Goal: Information Seeking & Learning: Learn about a topic

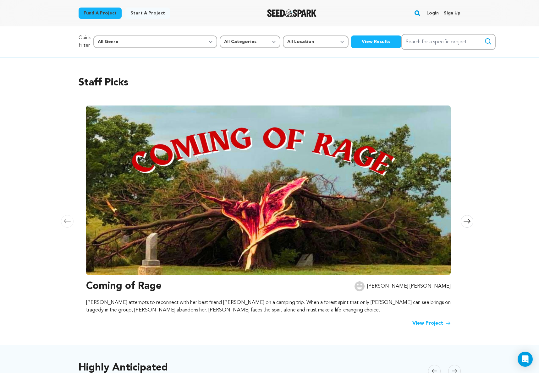
click at [431, 12] on link "Login" at bounding box center [432, 13] width 12 height 10
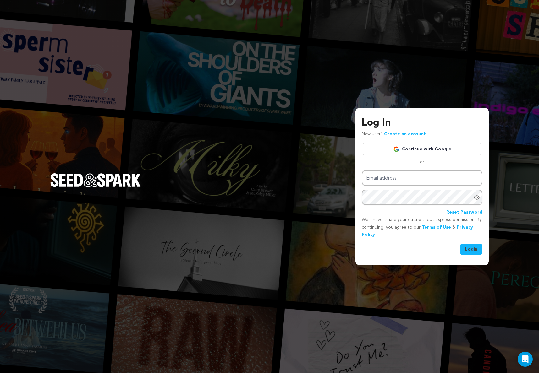
click at [439, 147] on link "Continue with Google" at bounding box center [421, 149] width 121 height 12
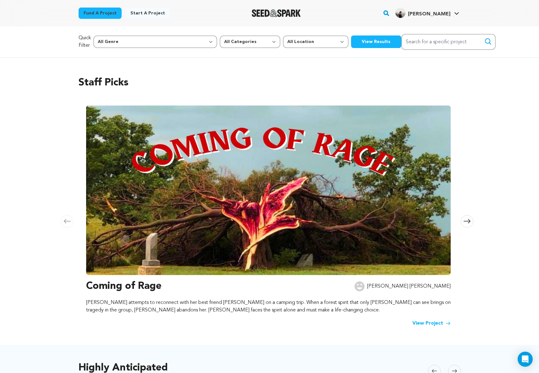
click at [351, 41] on button "View Results" at bounding box center [376, 41] width 50 height 13
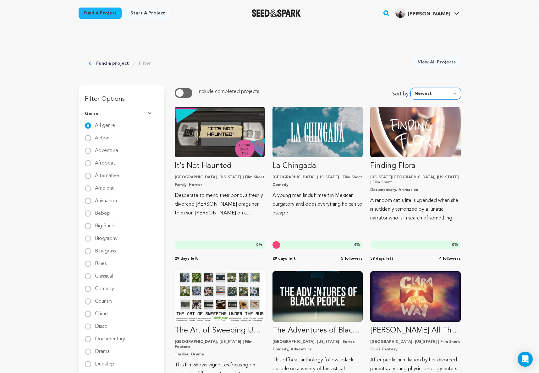
click at [433, 96] on select "Newest Most Popular Most Funded Trending Now Ending Now Amount Raised" at bounding box center [435, 93] width 50 height 11
select select "most_popular"
click at [412, 88] on select "Newest Most Popular Most Funded Trending Now Ending Now Amount Raised" at bounding box center [435, 93] width 50 height 11
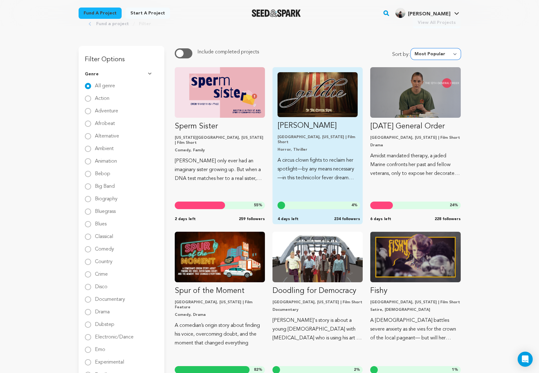
scroll to position [42, 0]
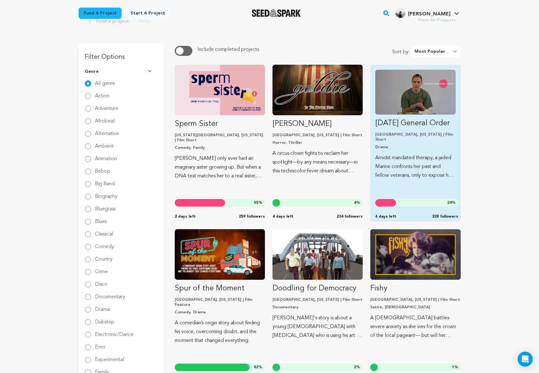
click at [419, 102] on img "Fund The Twelfth General Order" at bounding box center [415, 92] width 80 height 45
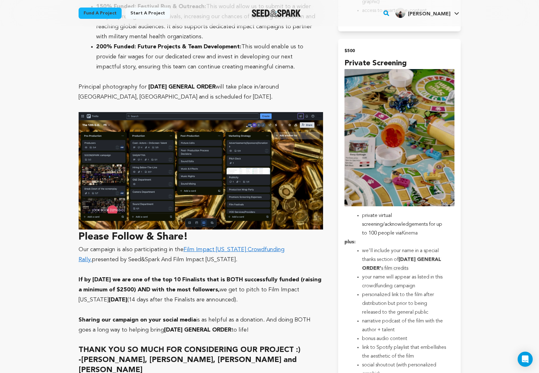
scroll to position [1868, 0]
click at [231, 247] on link "Film Impact Georgia Crowdfunding Rally," at bounding box center [182, 255] width 206 height 16
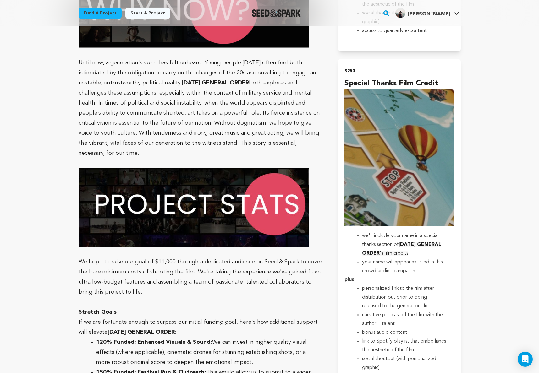
scroll to position [0, 0]
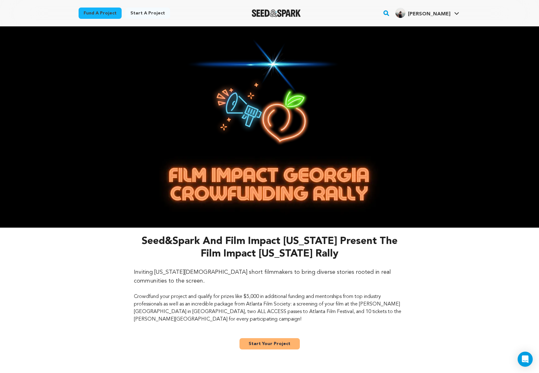
scroll to position [0, 0]
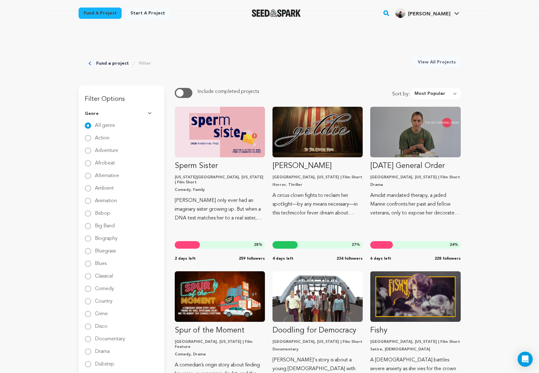
select select "most_popular"
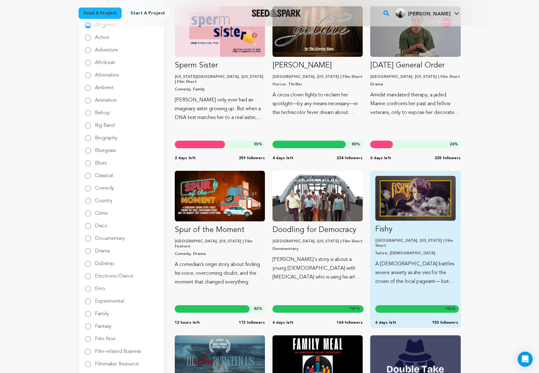
scroll to position [107, 0]
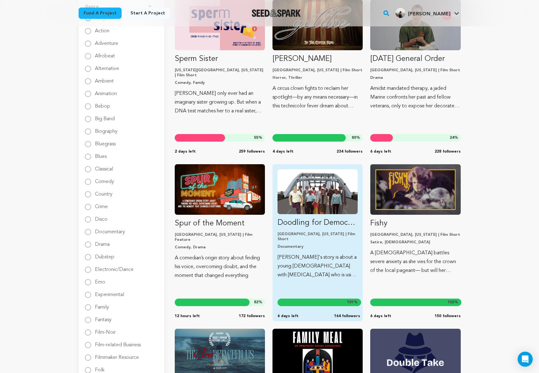
click at [344, 212] on img "Fund Doodling for Democracy" at bounding box center [317, 191] width 80 height 45
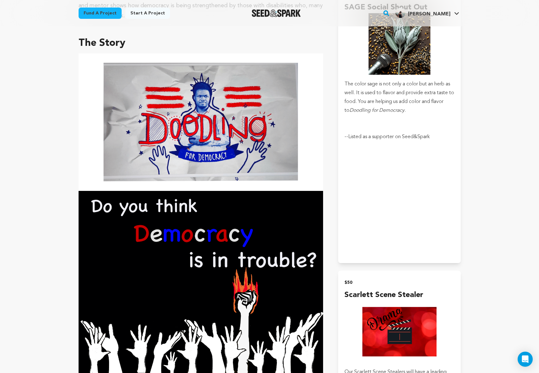
scroll to position [516, 0]
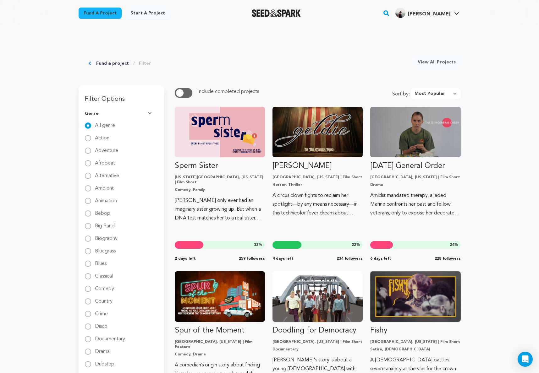
select select "most_popular"
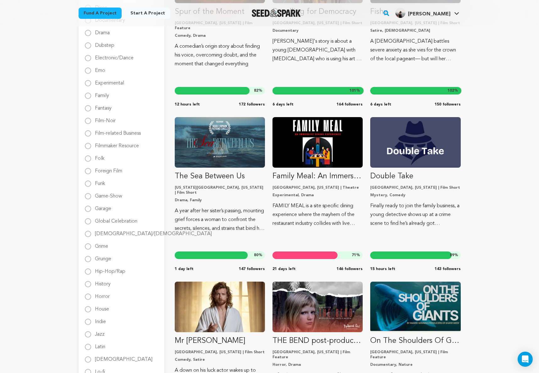
scroll to position [318, 0]
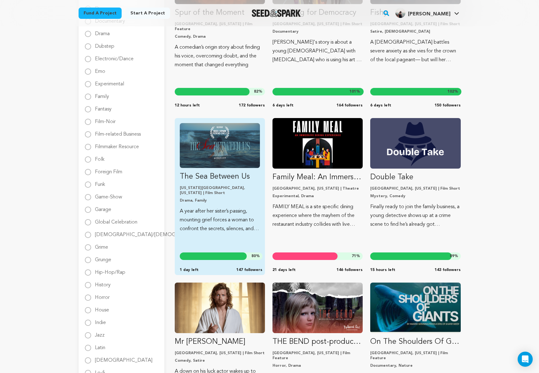
click at [243, 155] on img "Fund The Sea Between Us" at bounding box center [220, 145] width 80 height 45
